Goal: Task Accomplishment & Management: Manage account settings

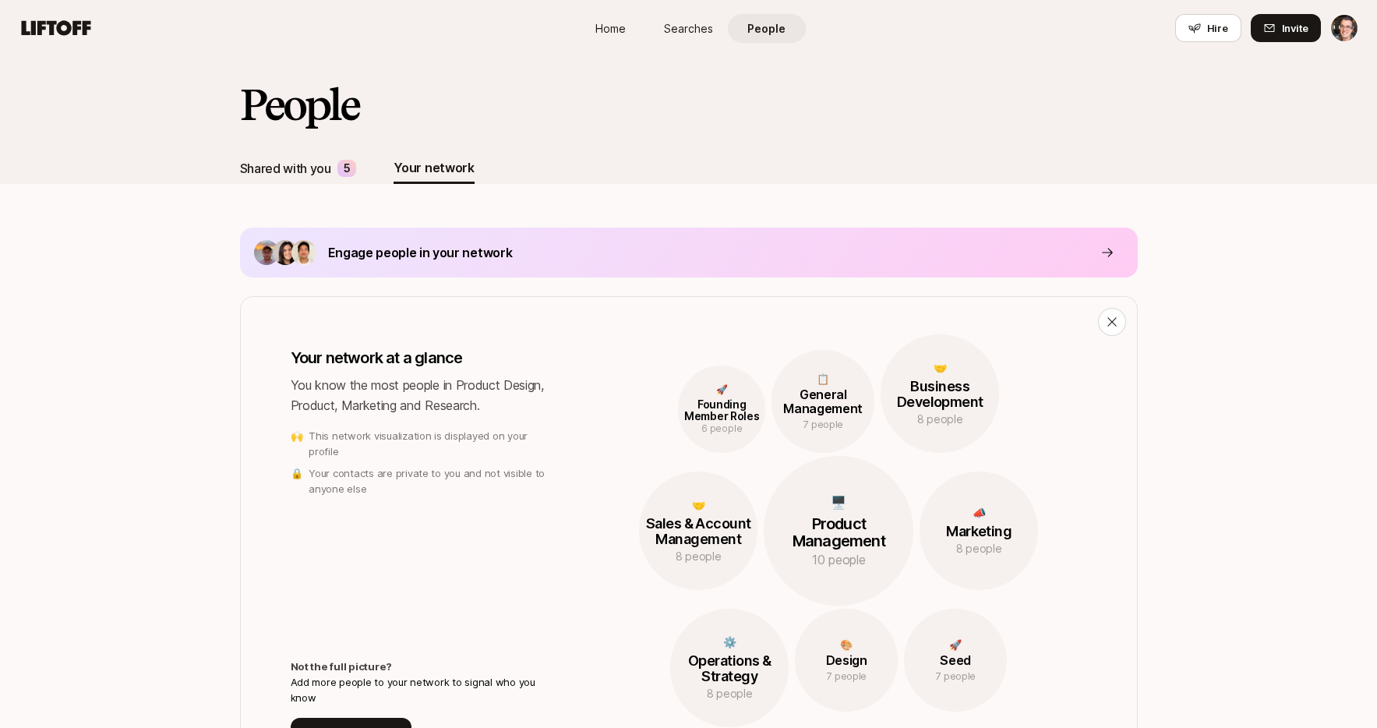
click at [295, 167] on div "Shared with you" at bounding box center [285, 168] width 91 height 20
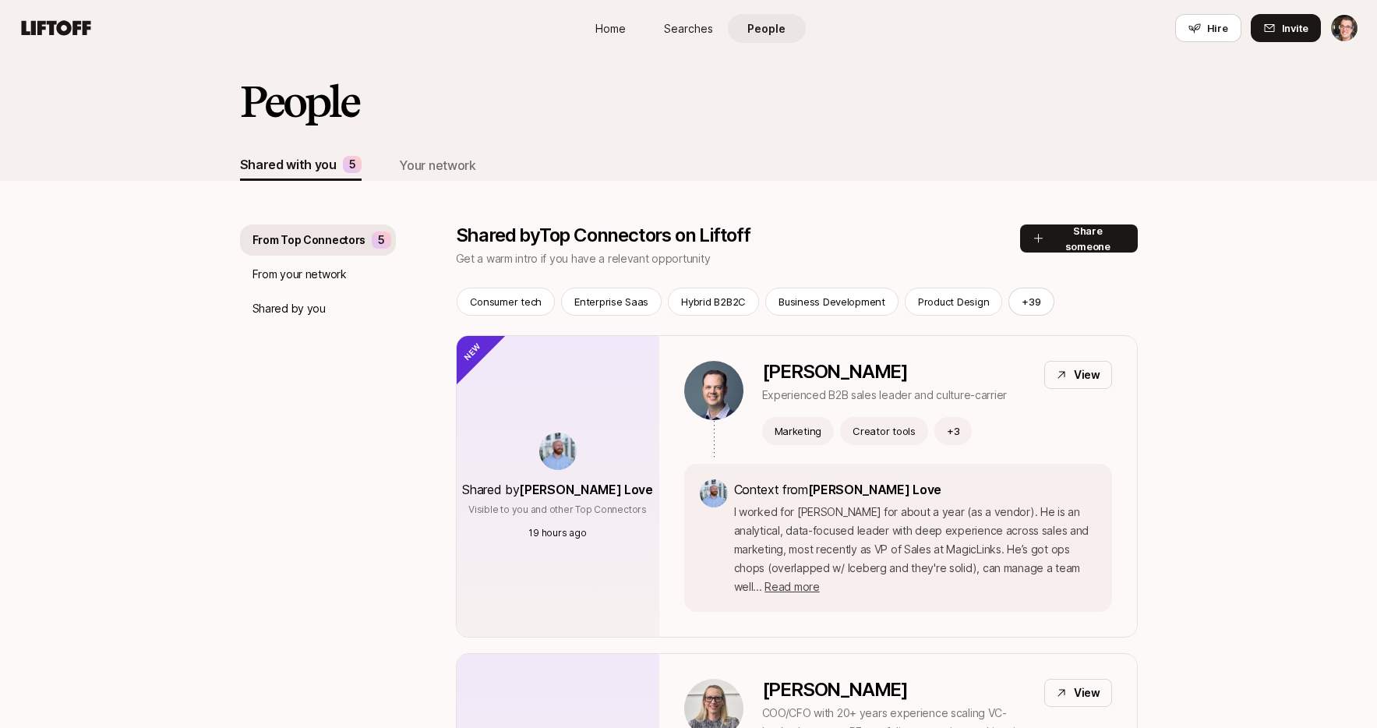
click at [311, 298] on div "Shared by you" at bounding box center [318, 308] width 156 height 31
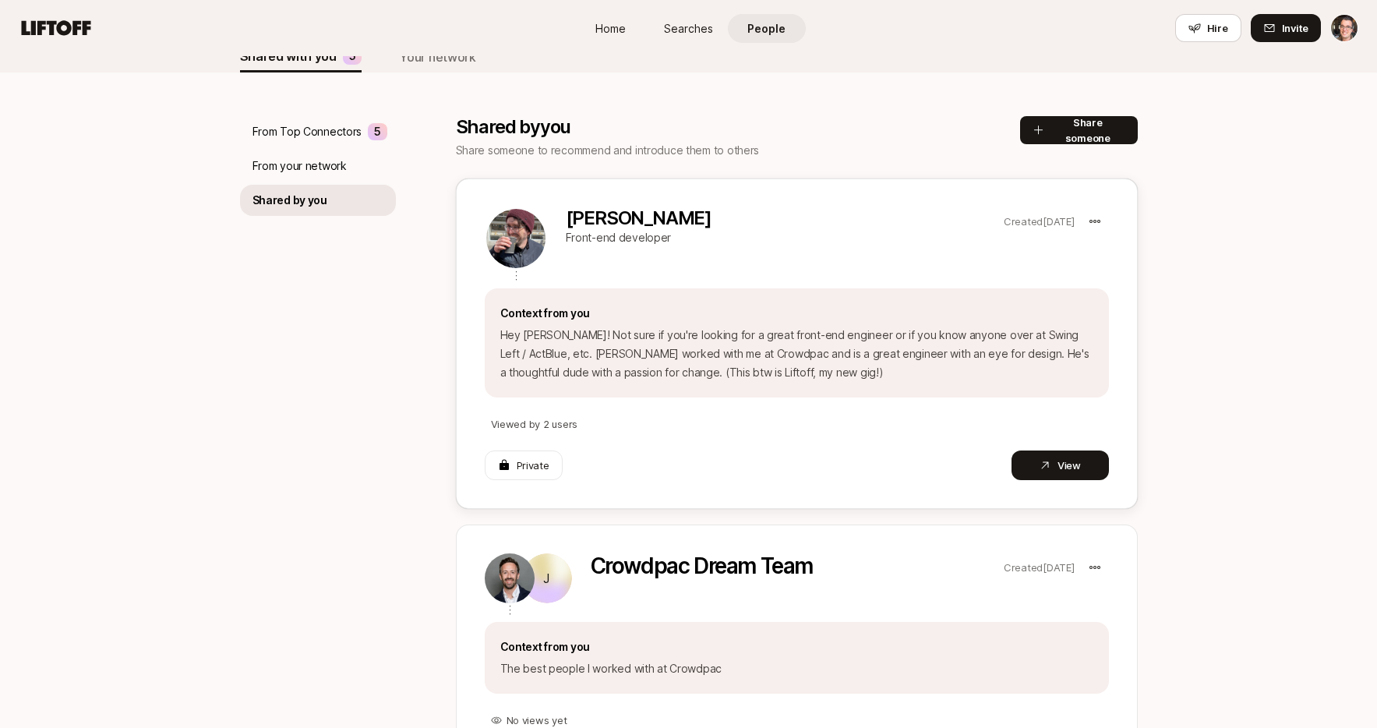
scroll to position [297, 0]
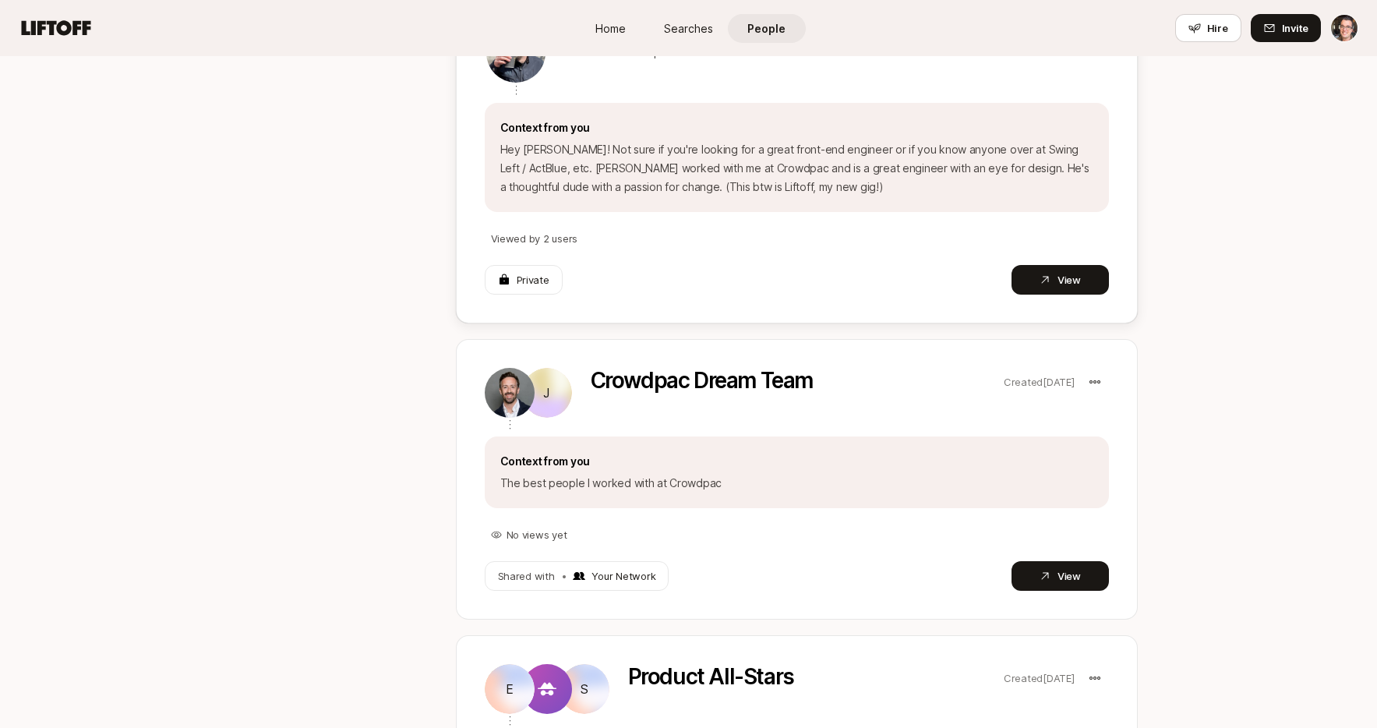
click at [538, 238] on p "Viewed by 2 users" at bounding box center [534, 239] width 87 height 16
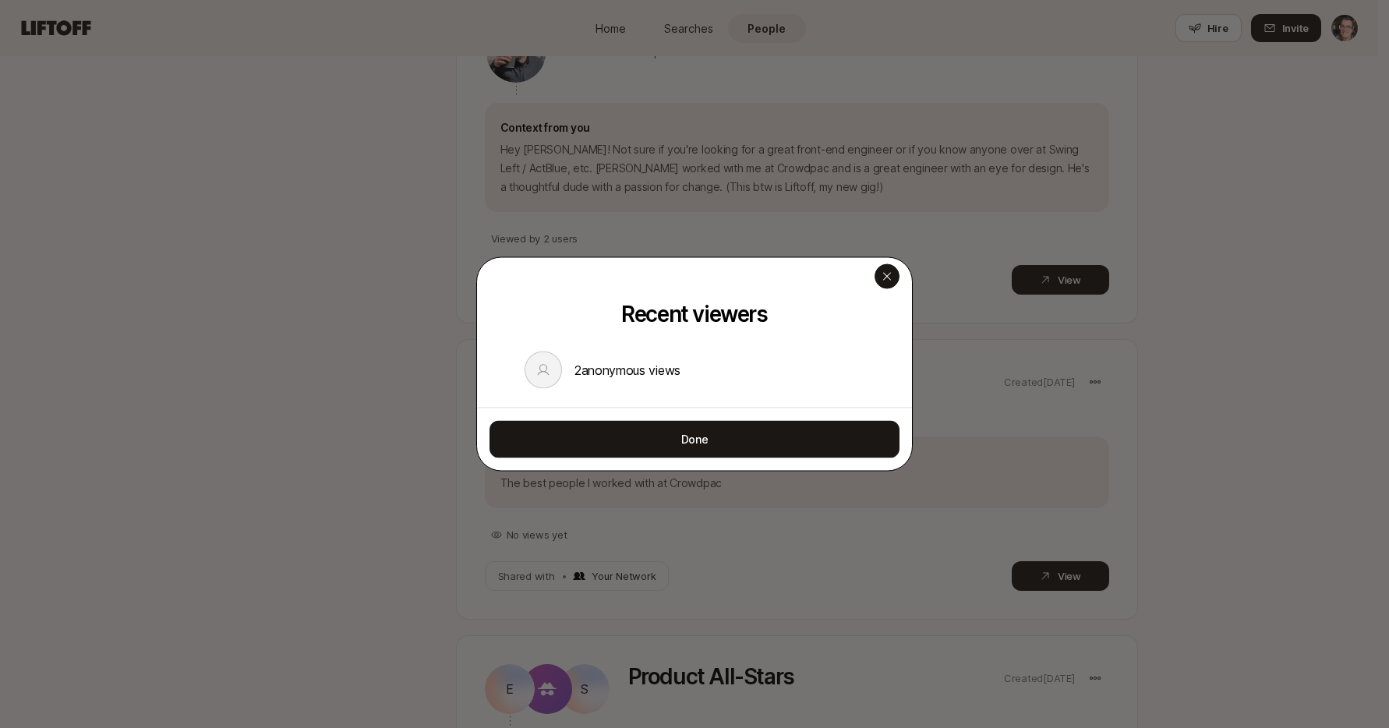
click at [893, 275] on div "button" at bounding box center [886, 276] width 25 height 25
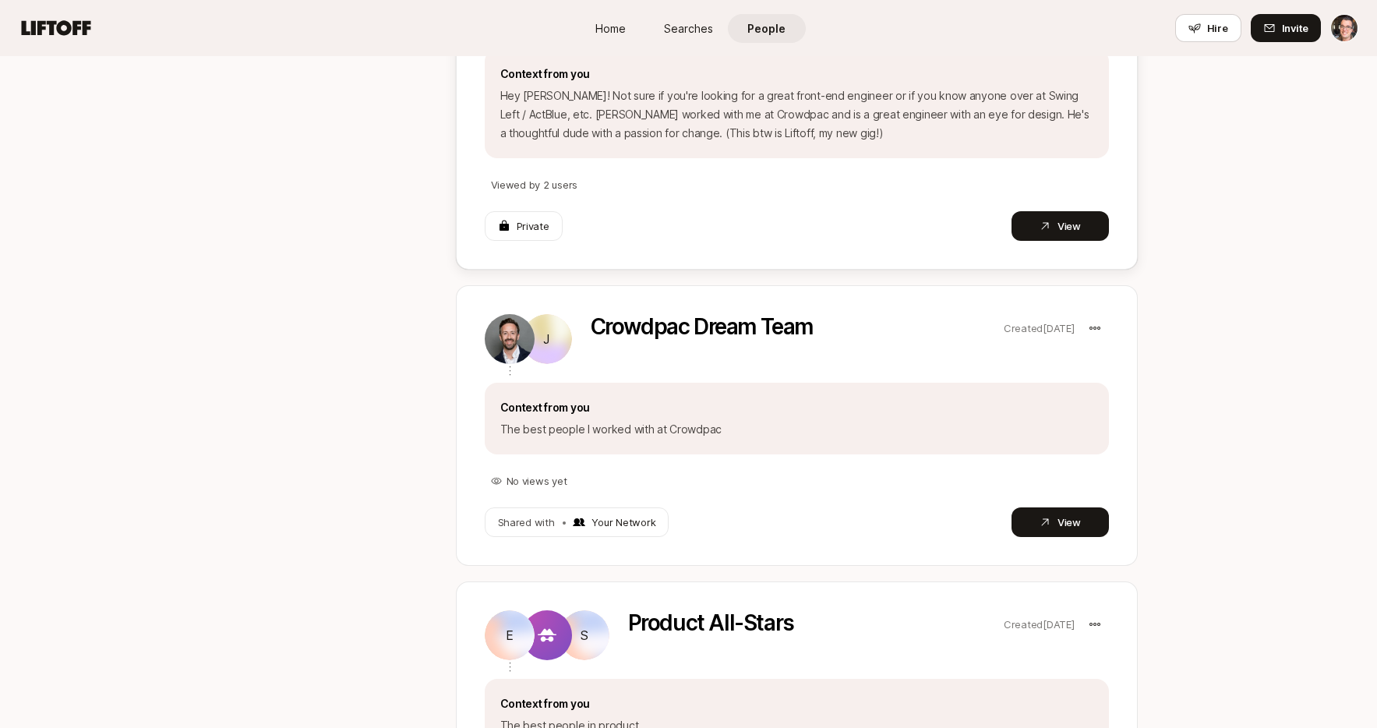
scroll to position [0, 0]
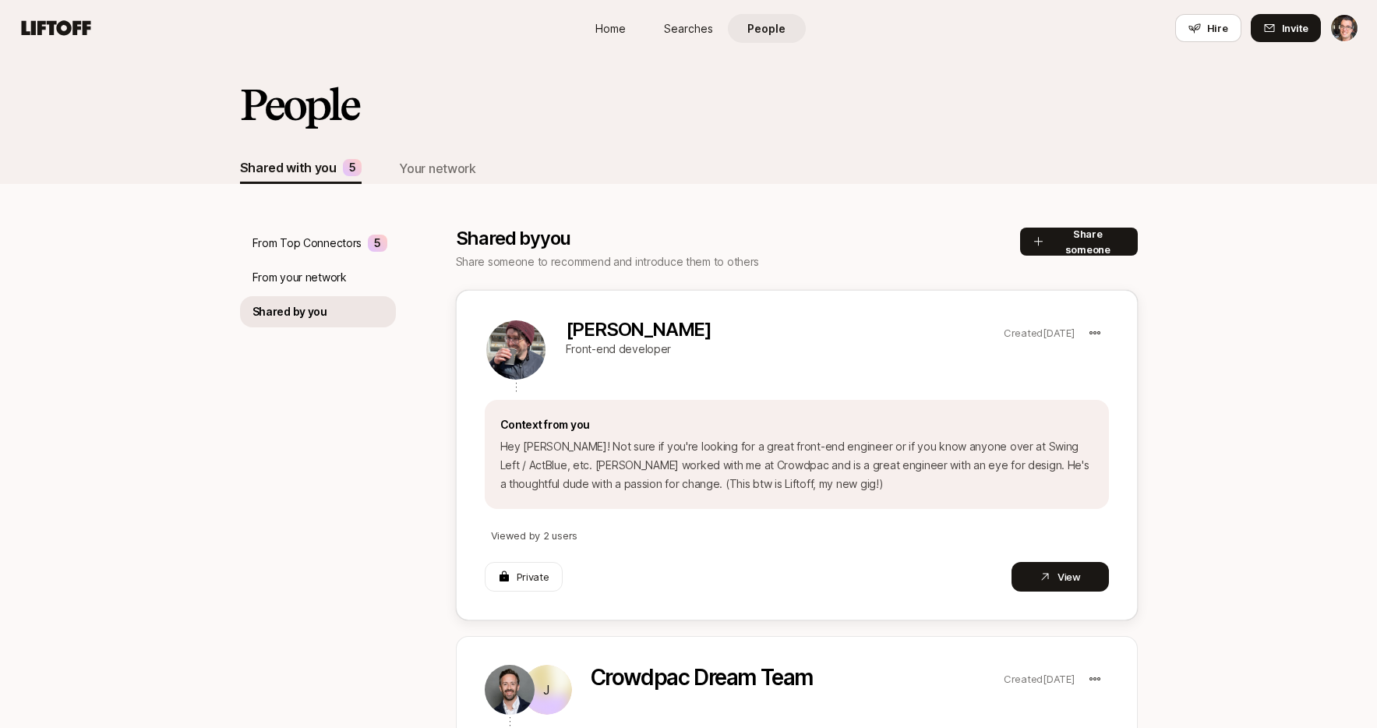
click at [542, 536] on p "Viewed by 2 users" at bounding box center [534, 536] width 87 height 16
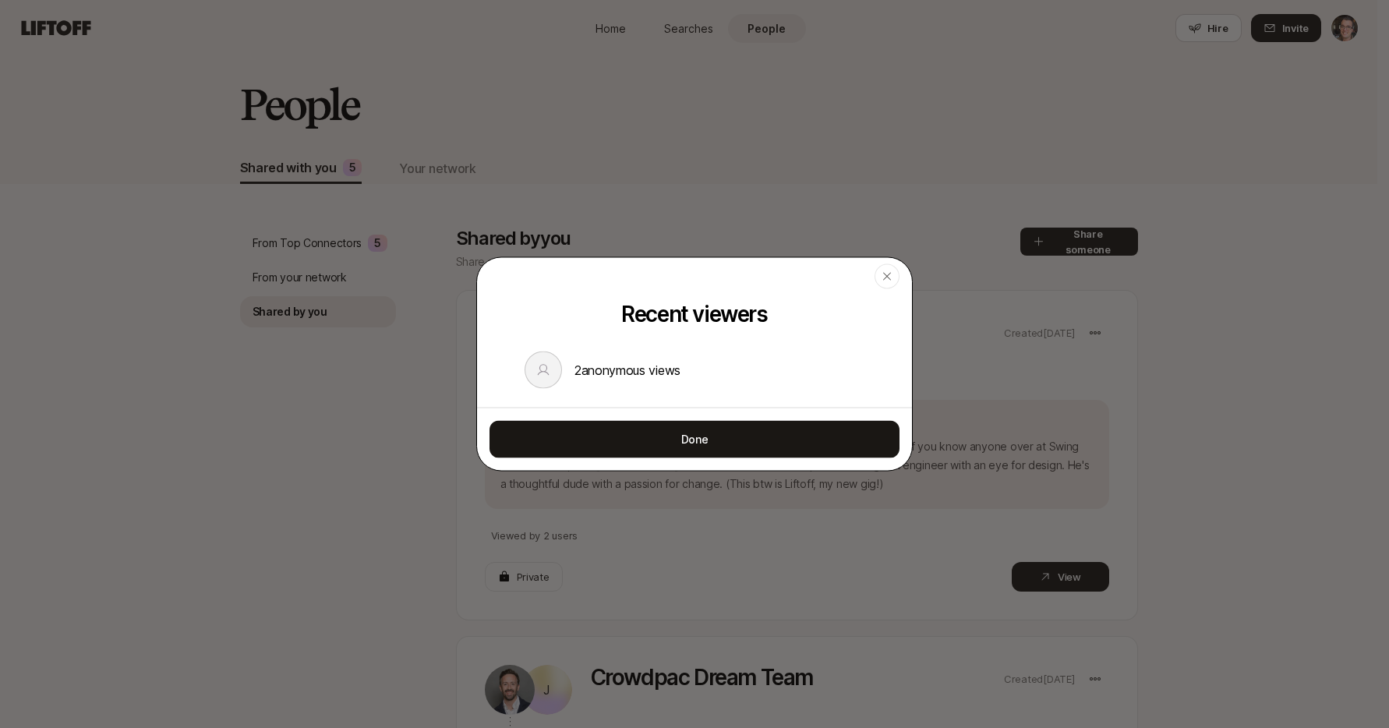
drag, startPoint x: 881, startPoint y: 281, endPoint x: 874, endPoint y: 275, distance: 9.5
click at [881, 281] on icon "button" at bounding box center [887, 276] width 12 height 12
